Goal: Task Accomplishment & Management: Complete application form

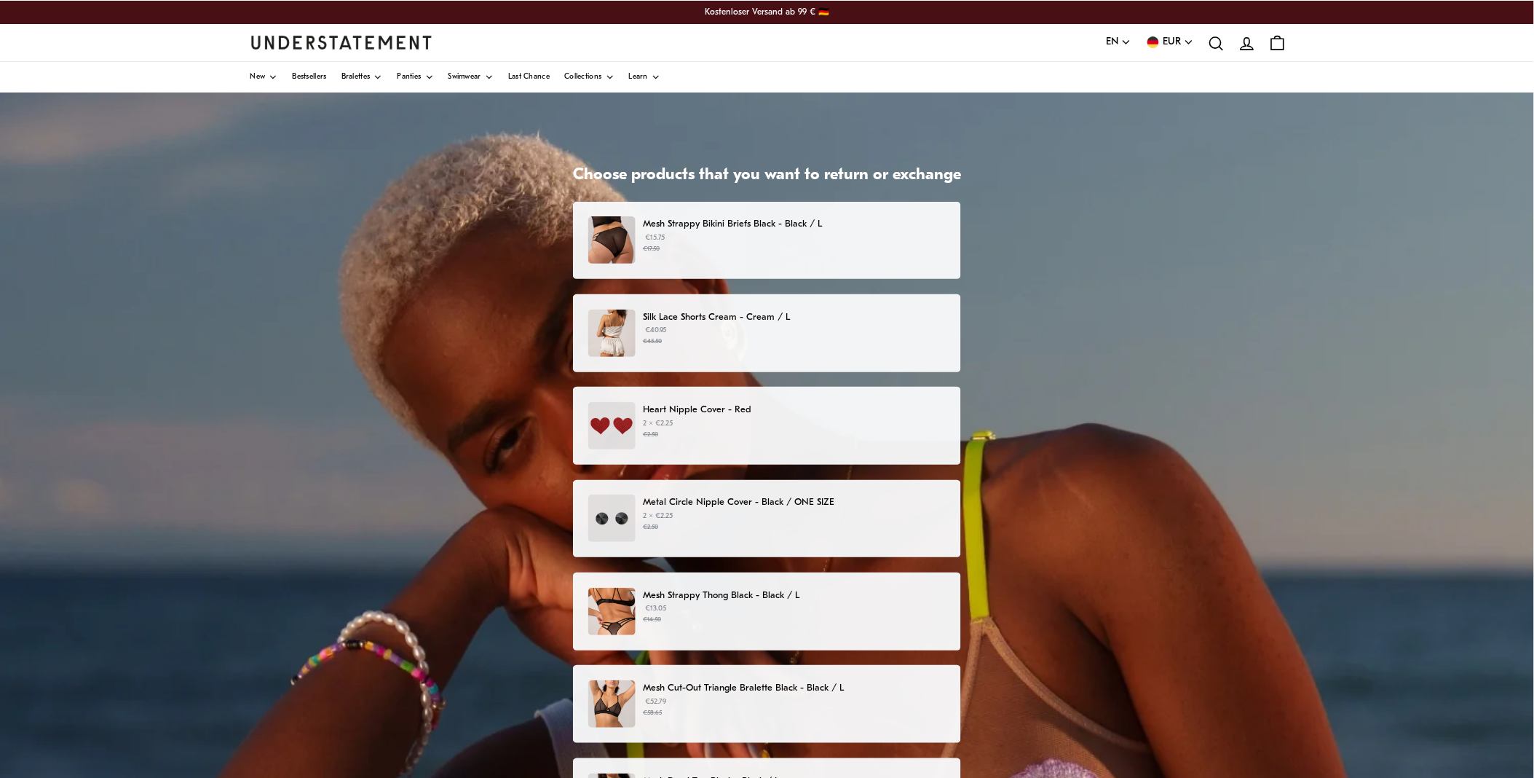
click at [714, 239] on p "€15.75 €17.50" at bounding box center [794, 243] width 303 height 22
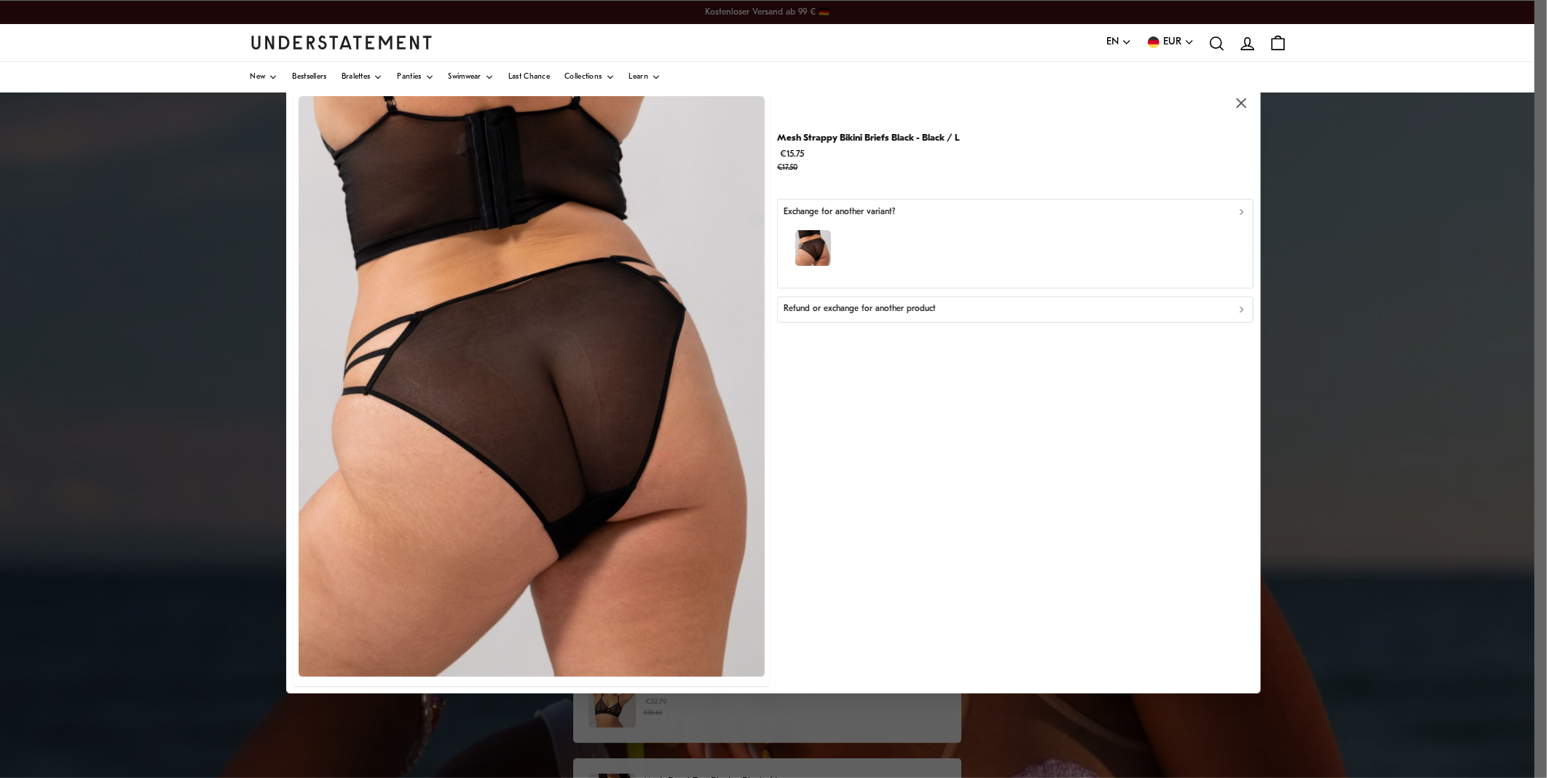
click at [1132, 315] on div "Refund or exchange for another product" at bounding box center [1014, 310] width 463 height 14
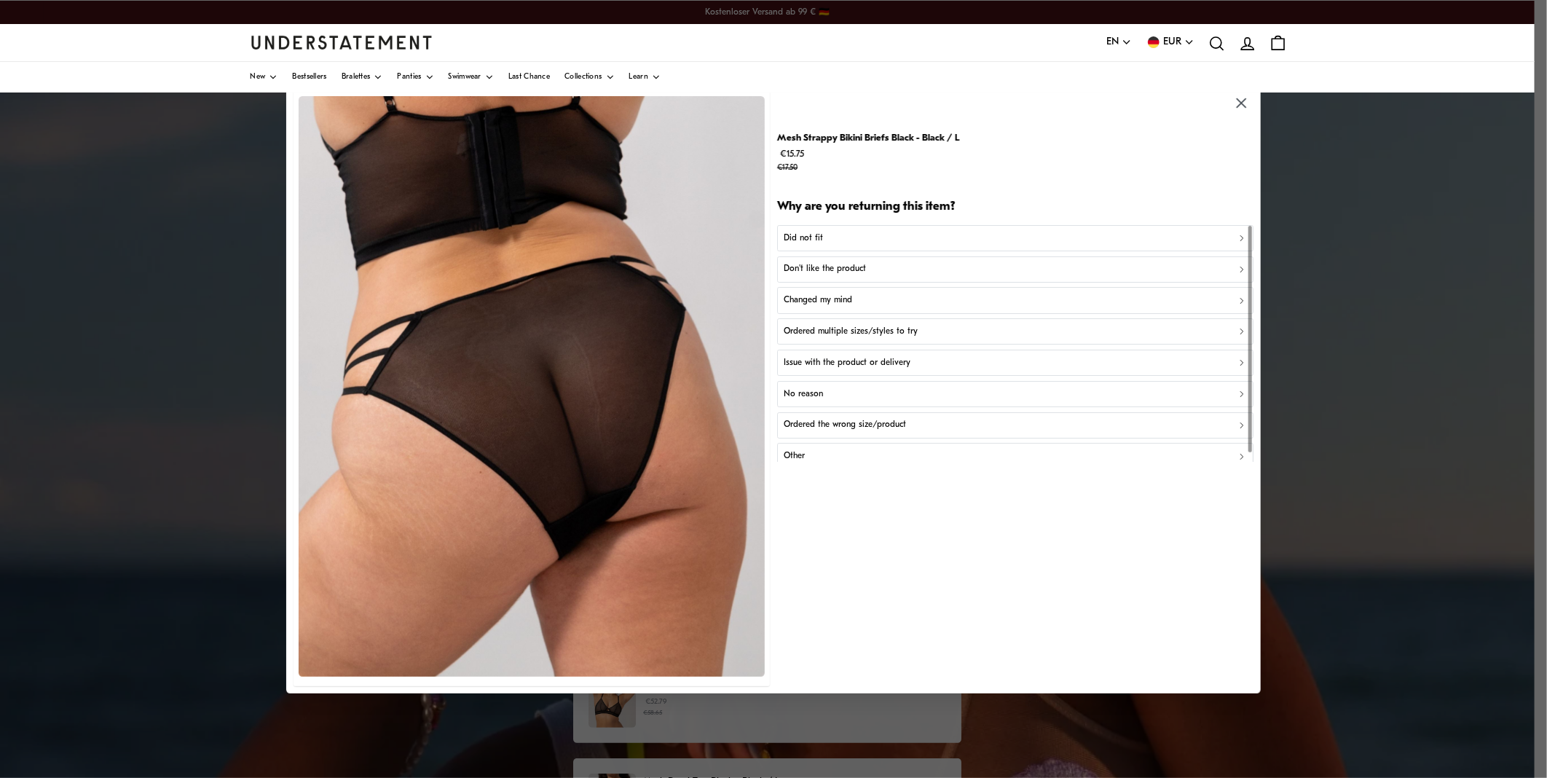
click at [821, 233] on div "Did not fit" at bounding box center [1014, 239] width 463 height 14
click at [819, 333] on p "Not enough support" at bounding box center [821, 332] width 77 height 14
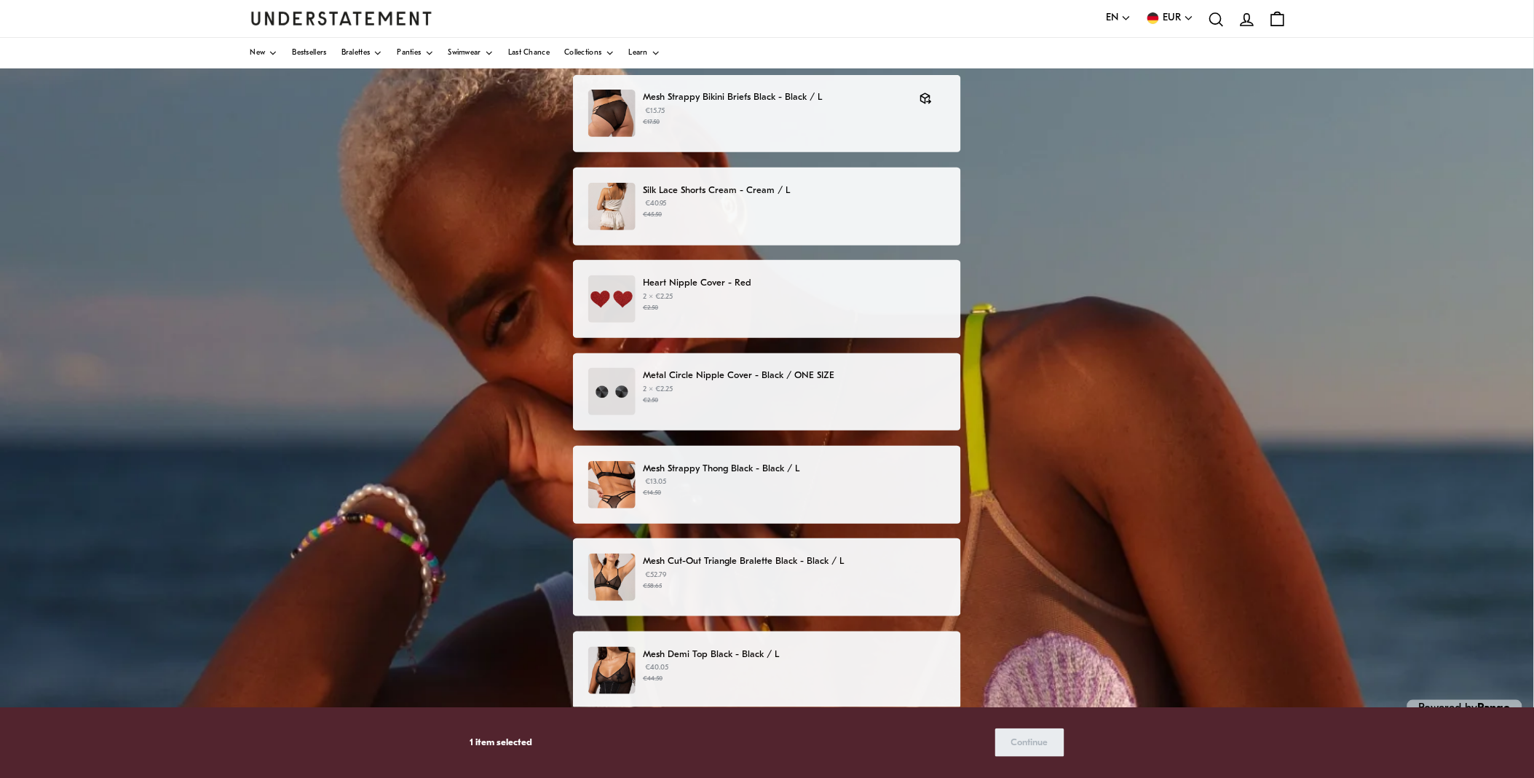
scroll to position [150, 0]
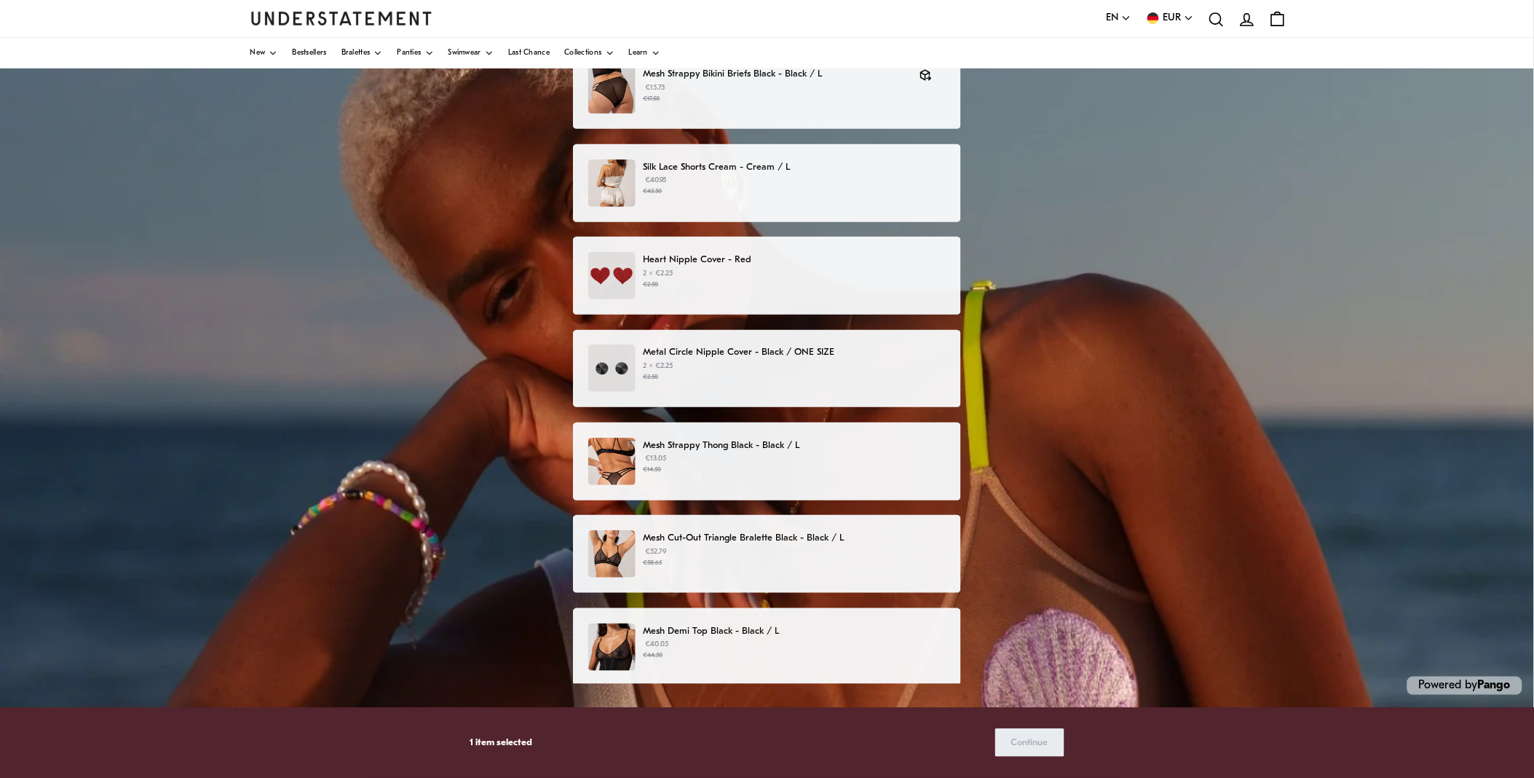
click at [701, 551] on p "€52.79 €58.65" at bounding box center [794, 557] width 303 height 22
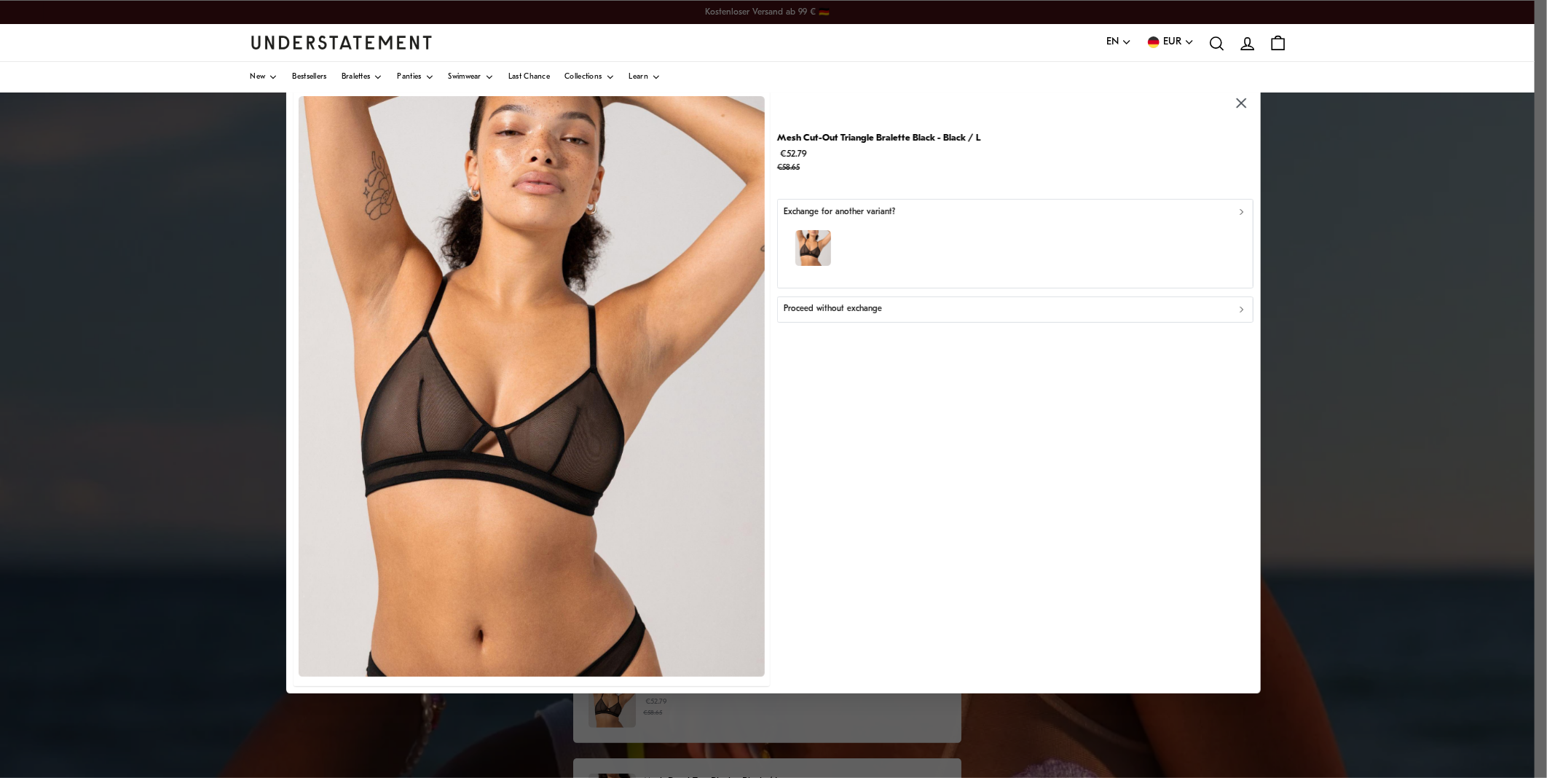
click at [879, 314] on p "Proceed without exchange" at bounding box center [832, 310] width 98 height 14
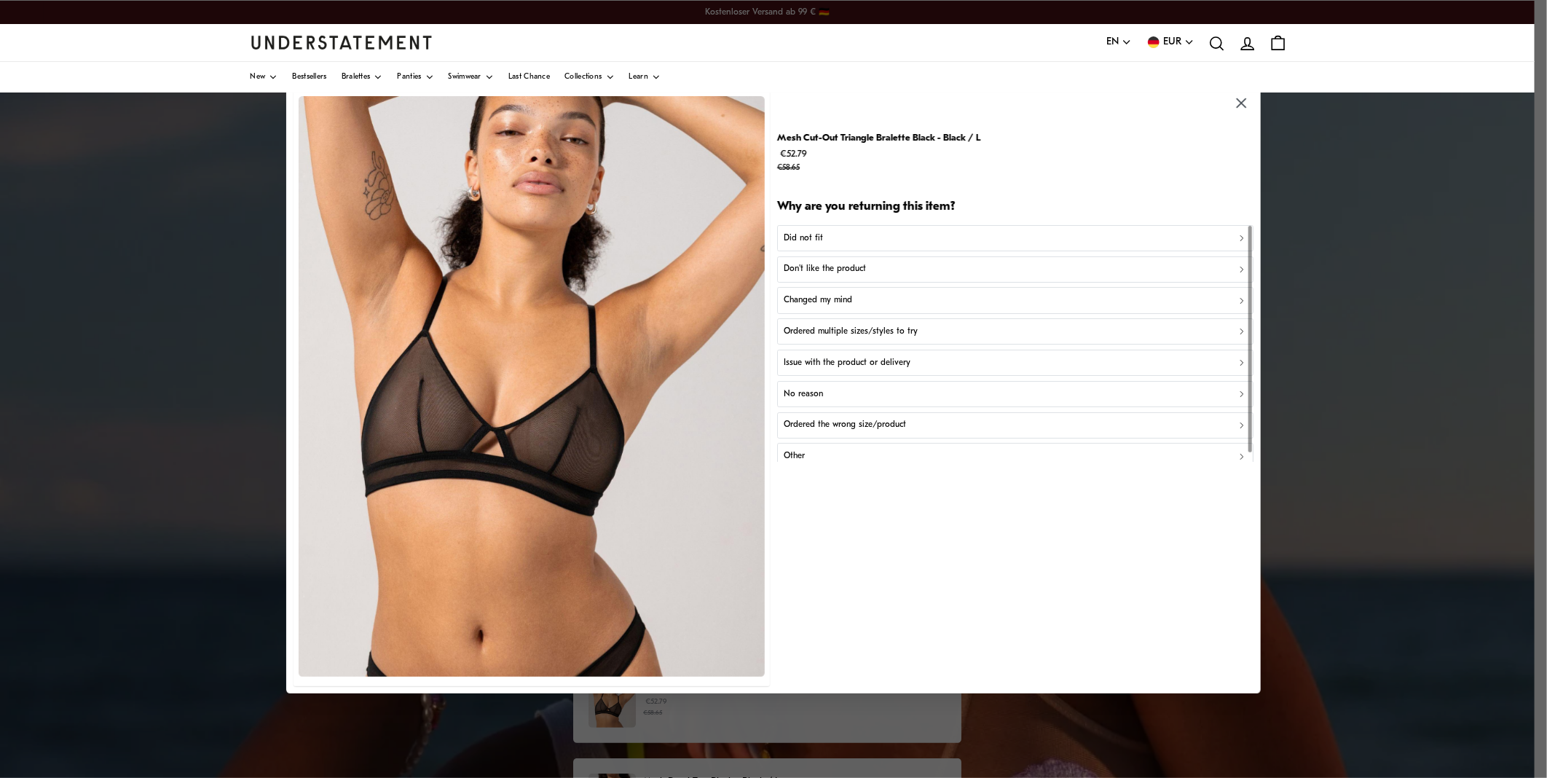
click at [832, 232] on div "Did not fit" at bounding box center [1014, 239] width 463 height 14
click at [830, 234] on div "Too small" at bounding box center [1014, 239] width 463 height 14
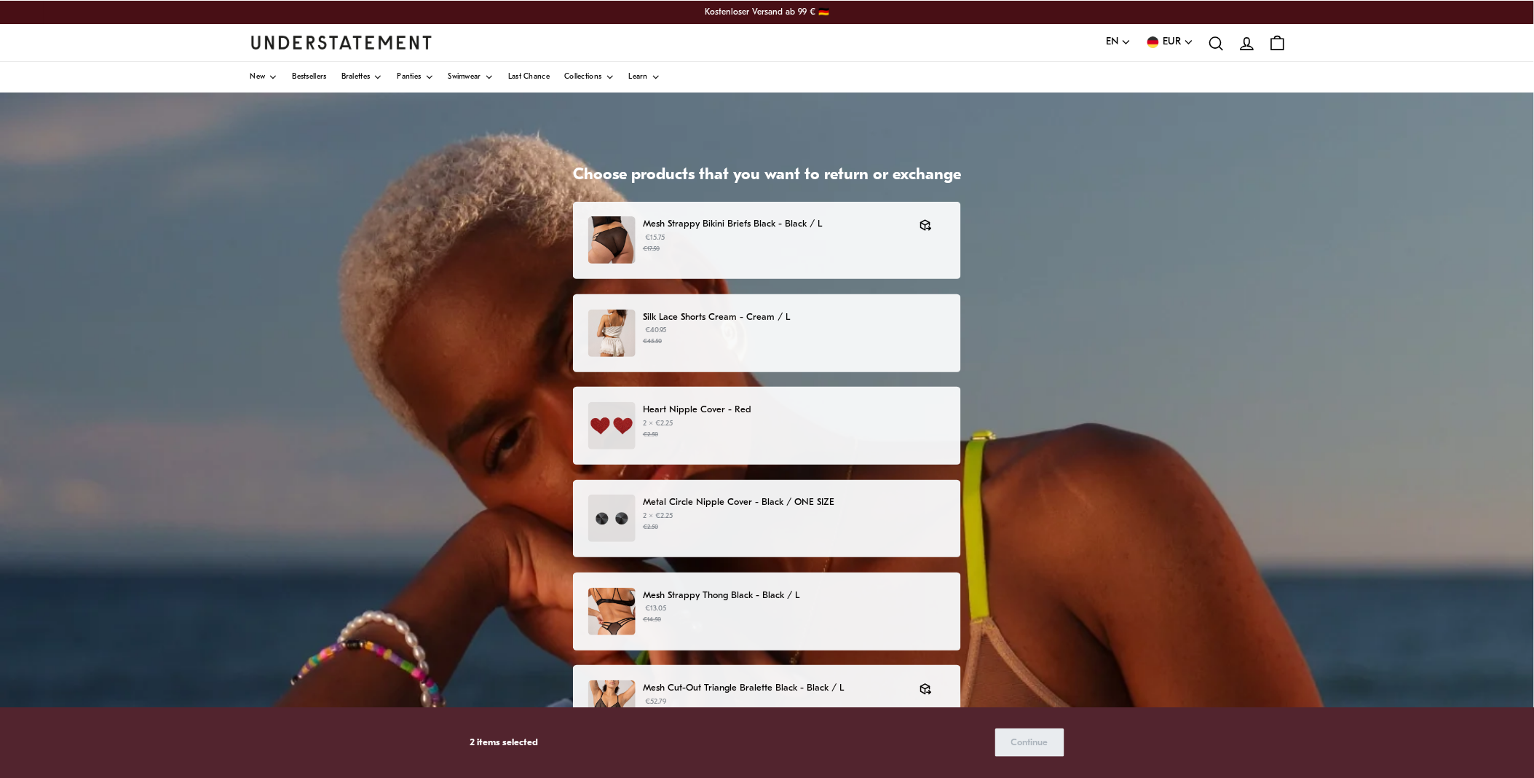
click at [783, 333] on p "€40.95 €45.50" at bounding box center [794, 336] width 303 height 22
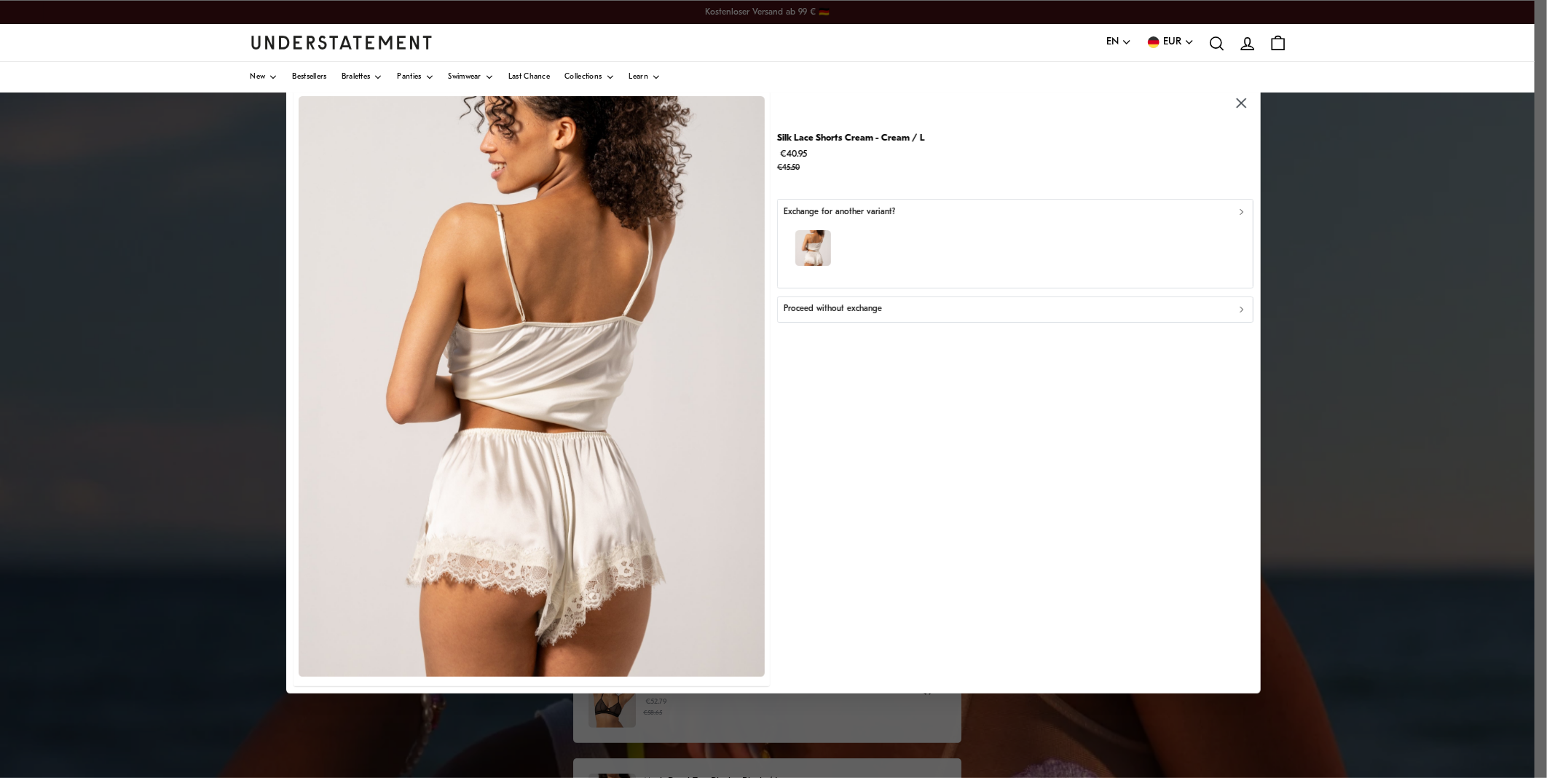
click at [1234, 105] on icon "button" at bounding box center [1241, 103] width 17 height 17
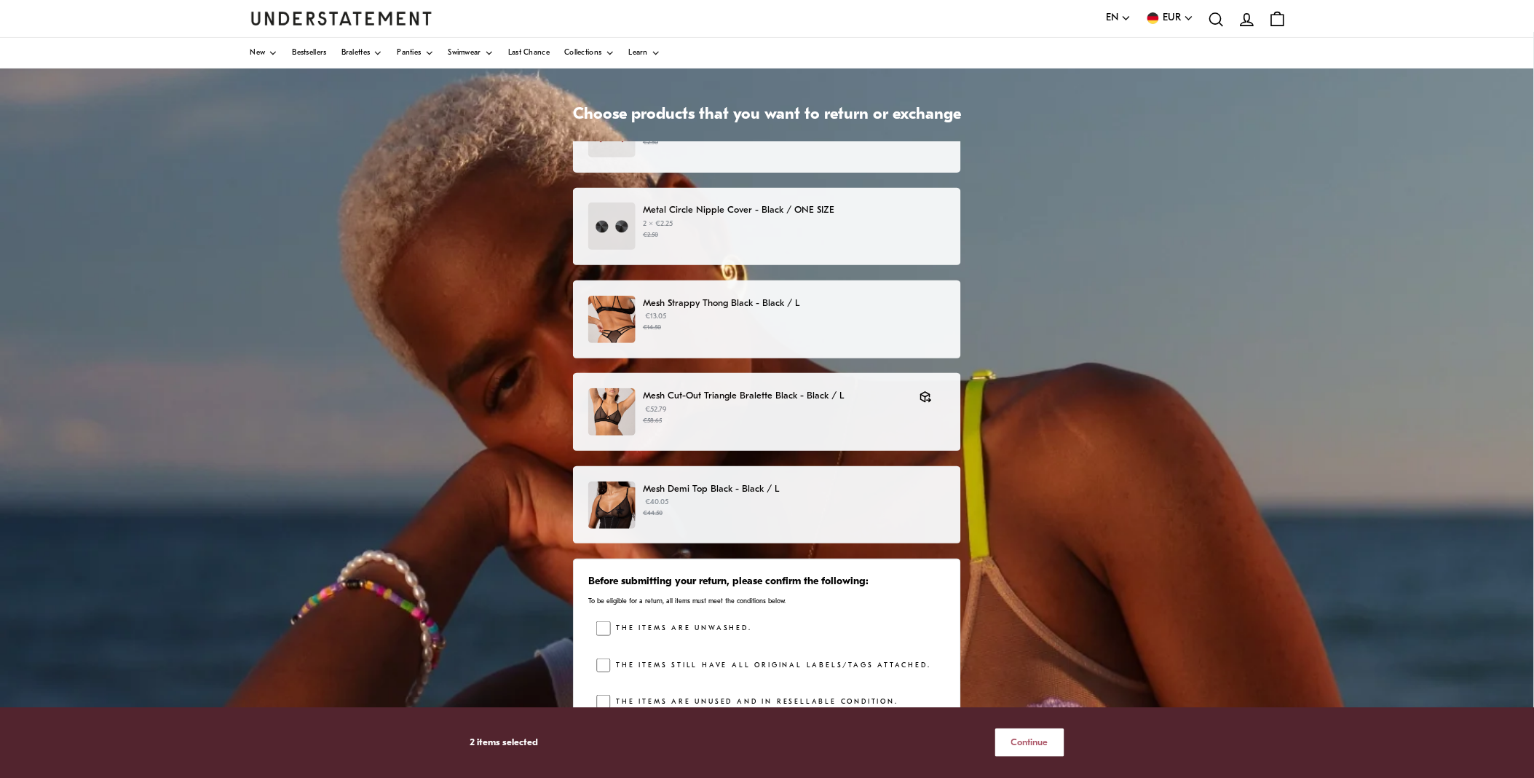
scroll to position [150, 0]
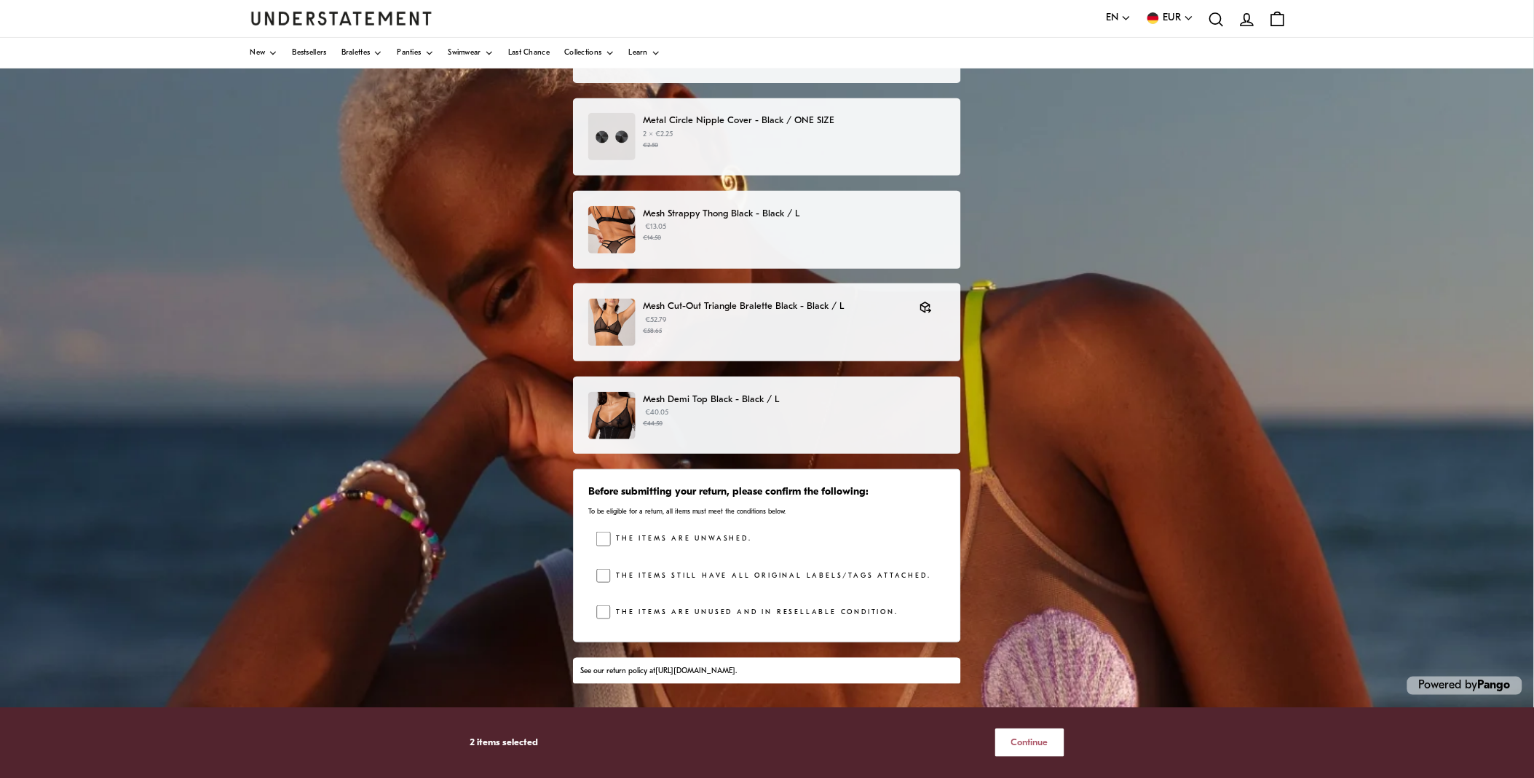
click at [1038, 746] on span "Continue" at bounding box center [1029, 742] width 37 height 27
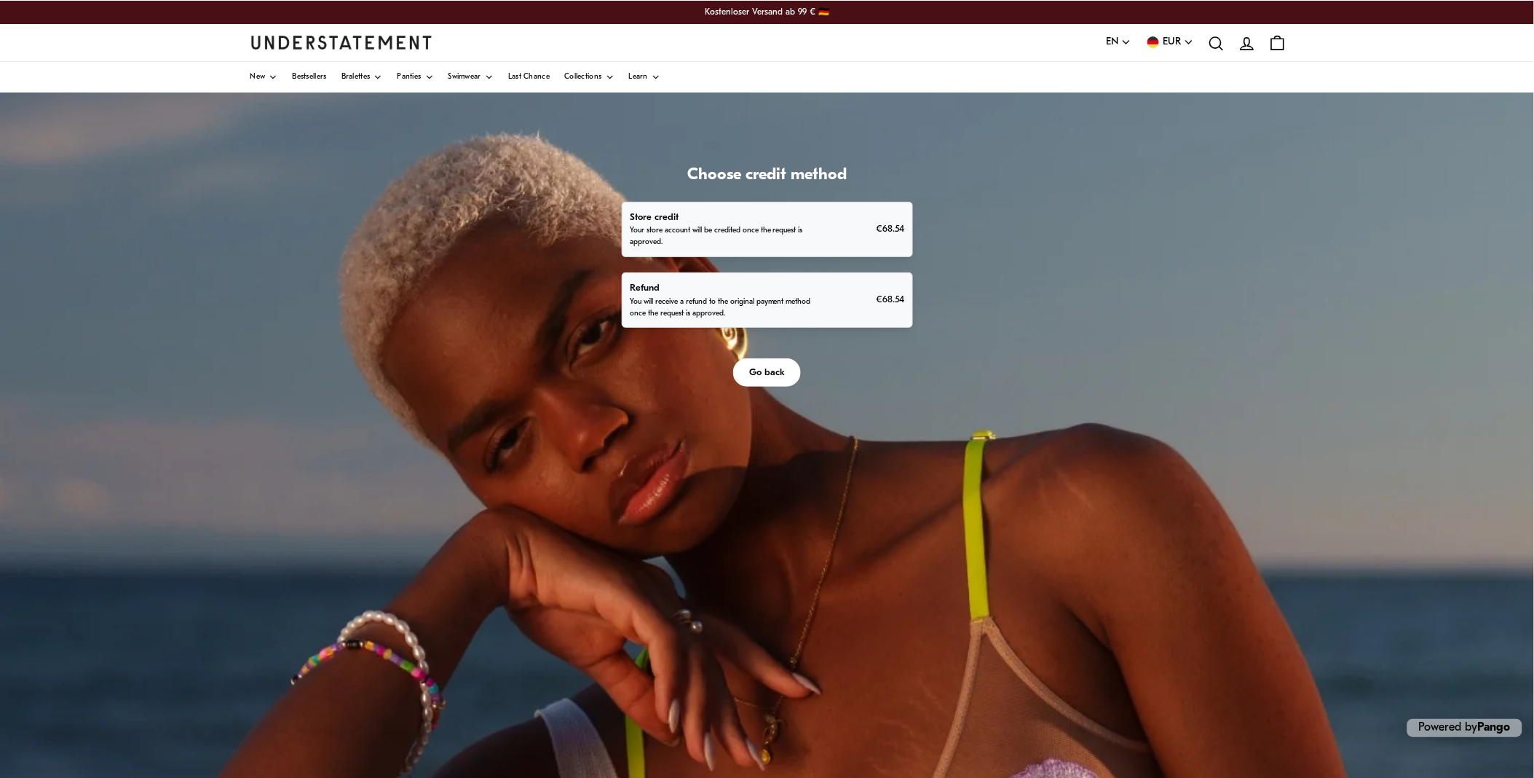
click at [746, 297] on p "You will receive a refund to the original payment method once the request is ap…" at bounding box center [723, 307] width 186 height 23
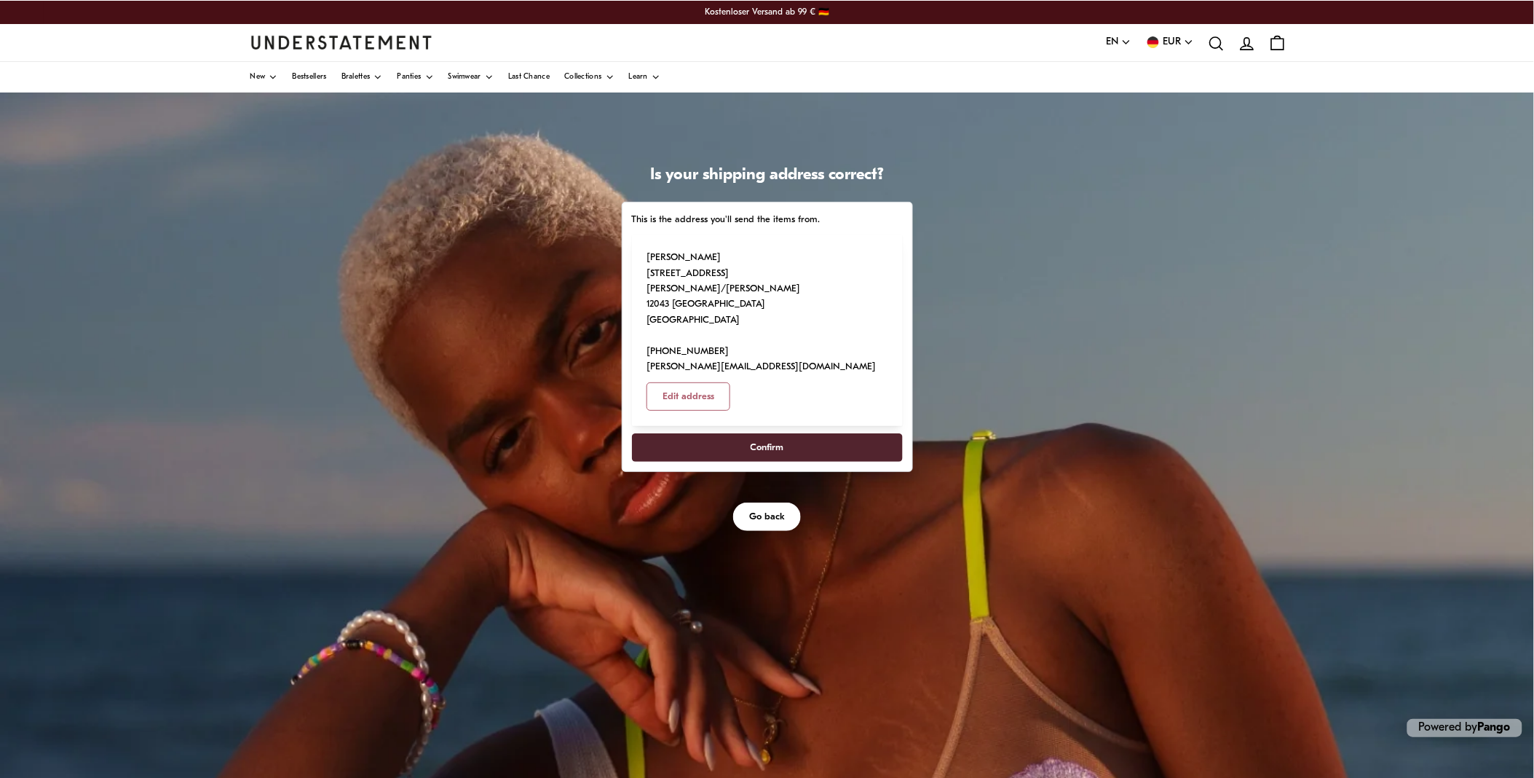
click at [767, 434] on span "Confirm" at bounding box center [767, 447] width 33 height 27
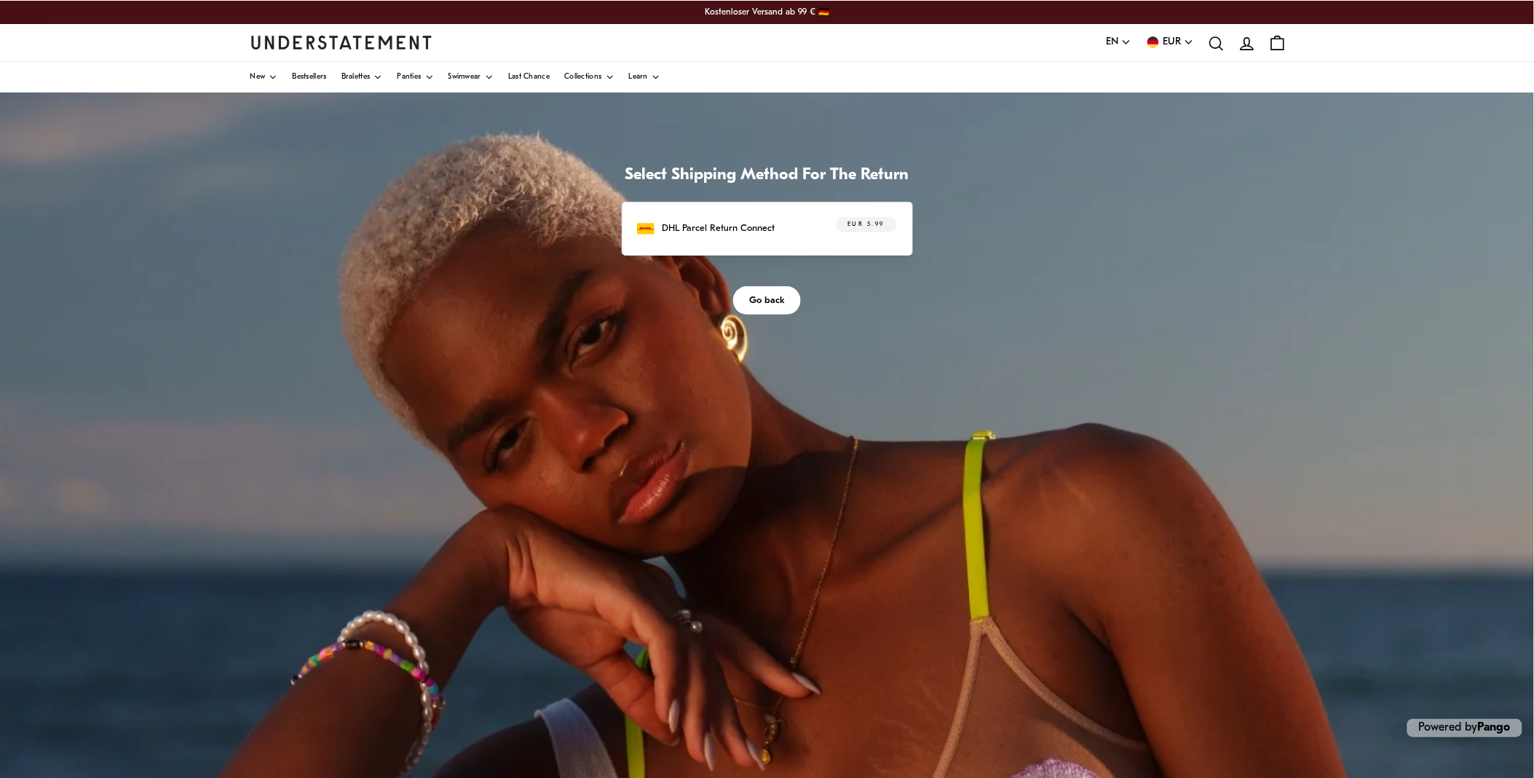
click at [743, 230] on p "DHL Parcel Return Connect" at bounding box center [719, 228] width 113 height 15
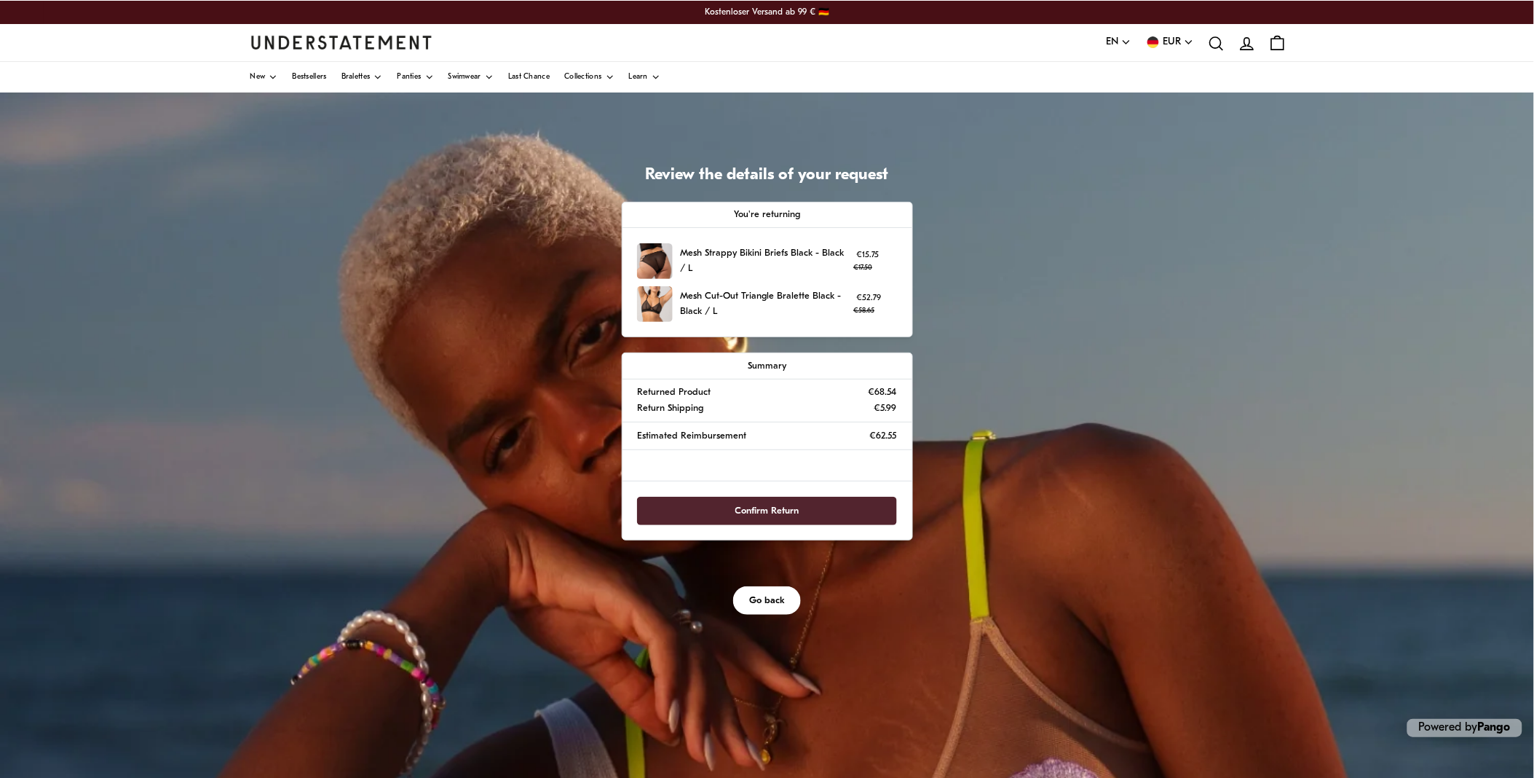
click at [770, 514] on span "Confirm Return" at bounding box center [767, 510] width 64 height 27
